Goal: Find specific page/section: Find specific page/section

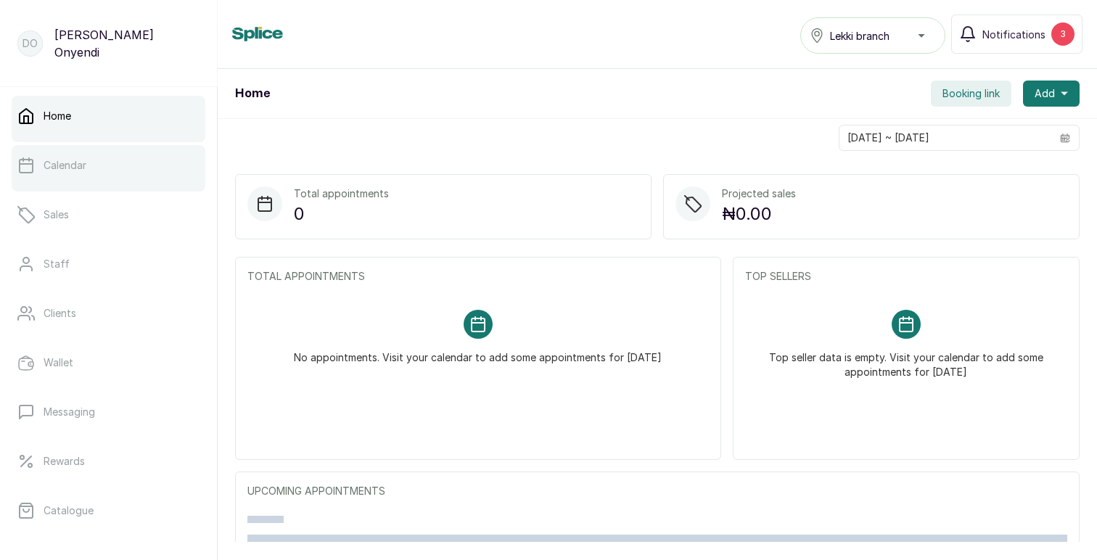
click at [92, 168] on link "Calendar" at bounding box center [109, 165] width 194 height 41
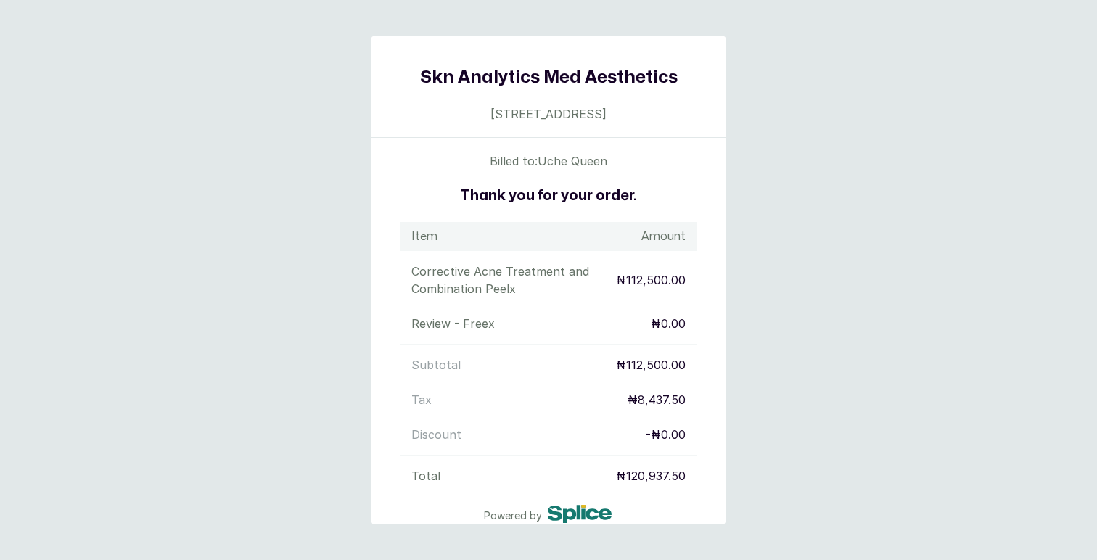
scroll to position [28, 0]
